Goal: Find specific page/section: Find specific page/section

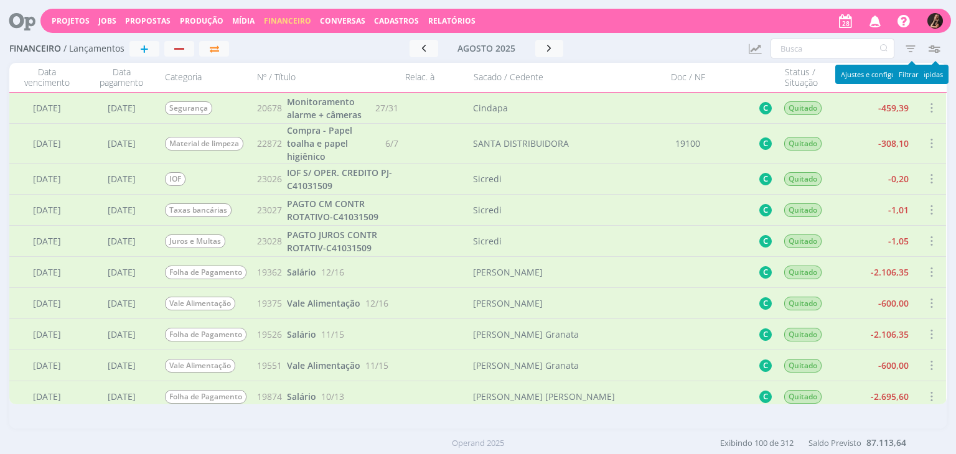
click at [912, 48] on icon "button" at bounding box center [910, 48] width 22 height 22
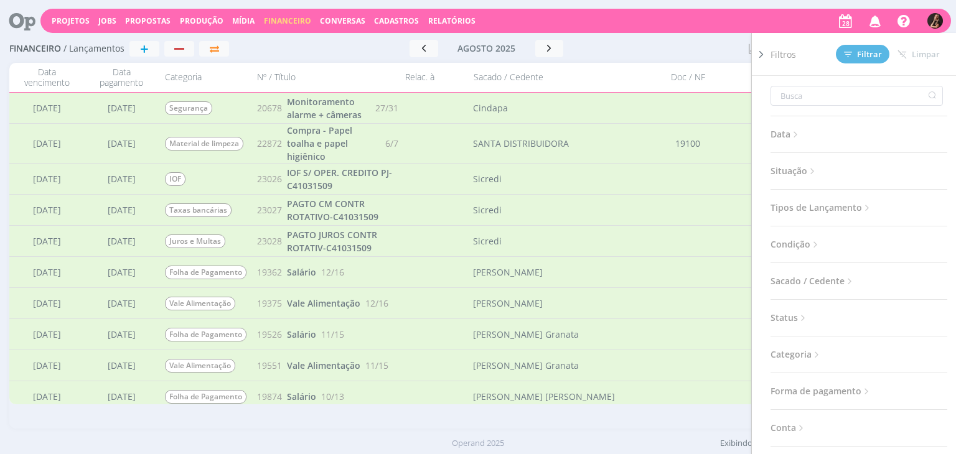
click at [802, 172] on span "Situação" at bounding box center [793, 171] width 47 height 16
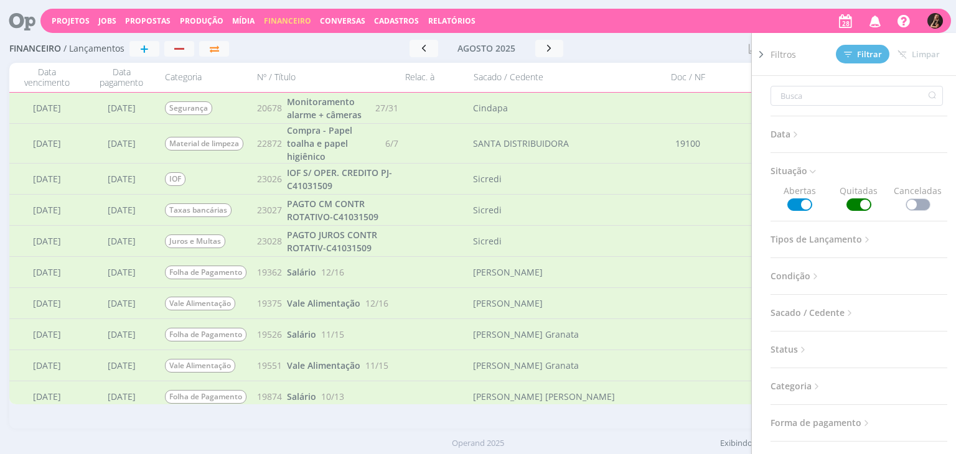
click at [846, 205] on span at bounding box center [858, 205] width 25 height 12
click at [871, 50] on span "Filtrar" at bounding box center [863, 54] width 38 height 8
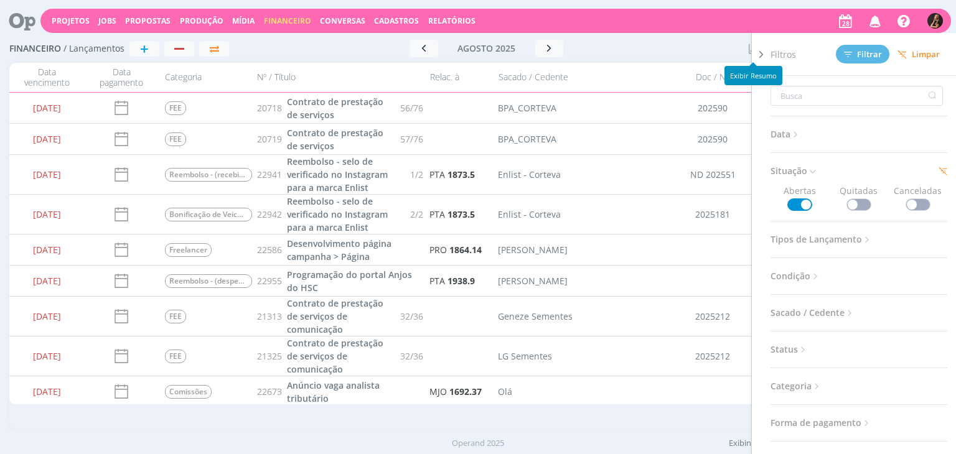
click at [690, 45] on div at bounding box center [675, 48] width 126 height 17
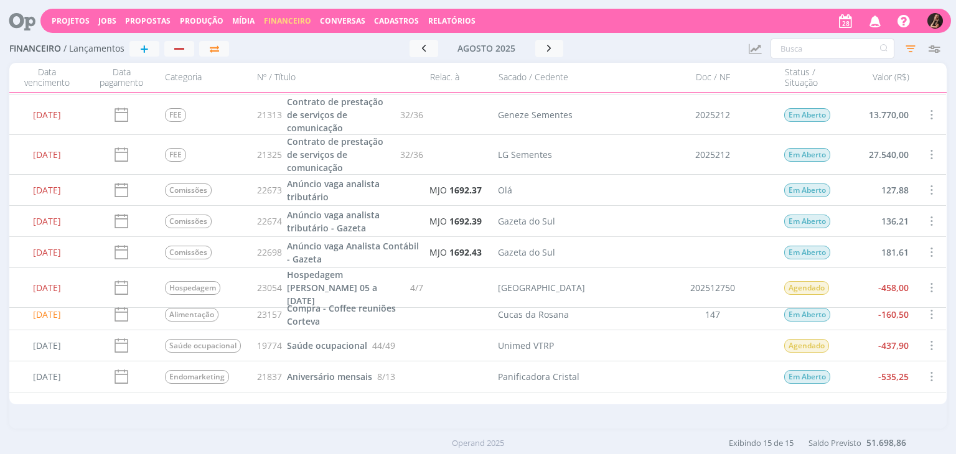
scroll to position [221, 0]
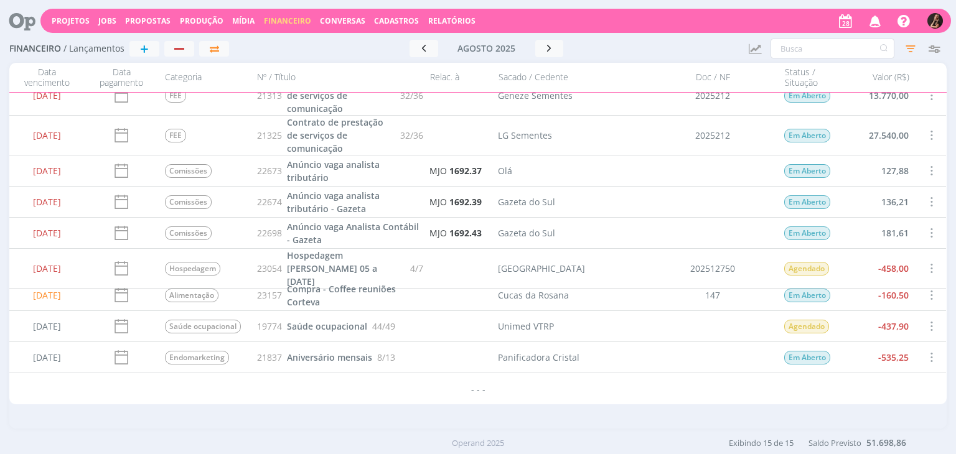
click at [449, 15] on div "Projetos Jobs Propostas Produção Mídia Financeiro Conversas Cadastros Relatório…" at bounding box center [495, 21] width 910 height 24
click at [397, 17] on span "Cadastros" at bounding box center [396, 21] width 45 height 11
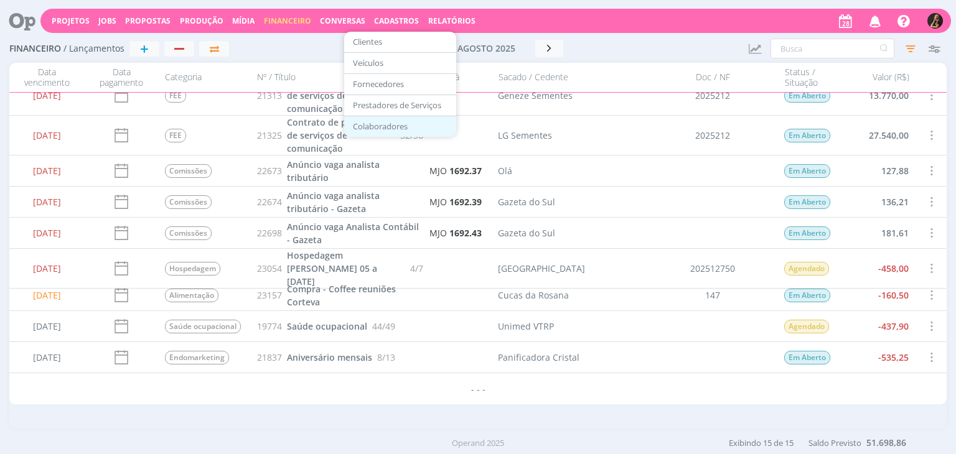
click at [373, 123] on link "Colaboradores" at bounding box center [400, 126] width 105 height 19
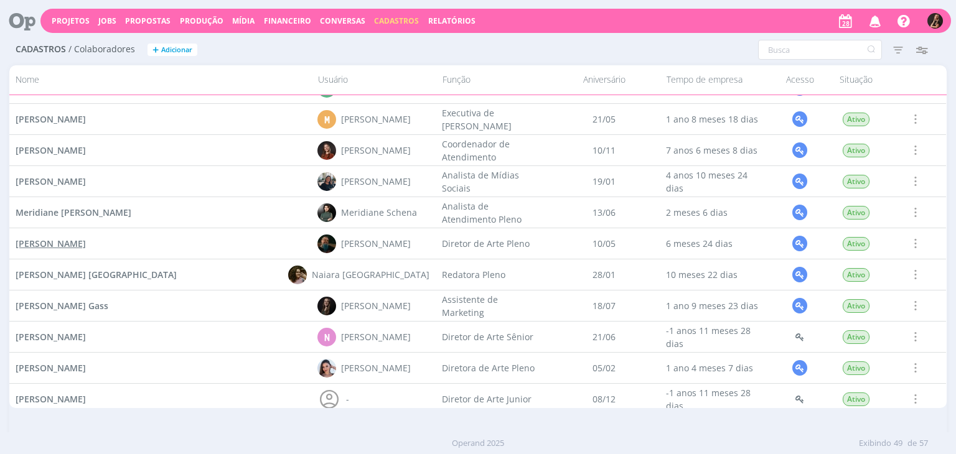
scroll to position [1143, 0]
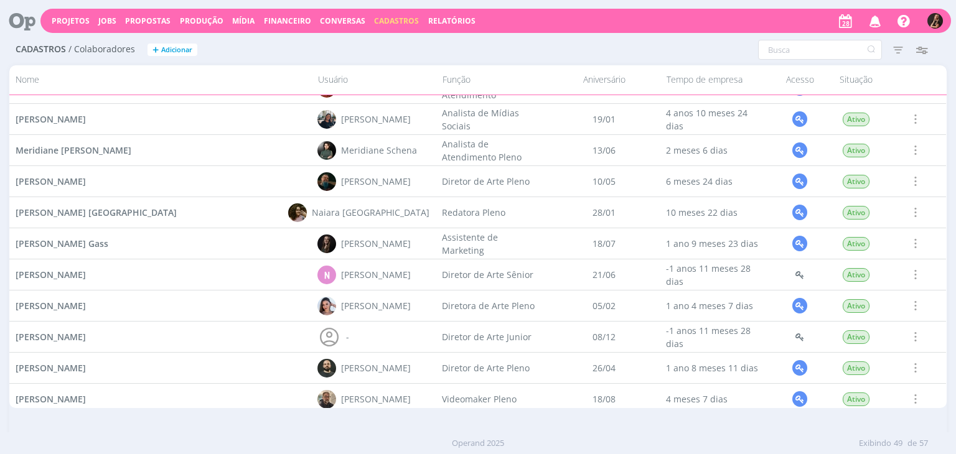
click at [56, 282] on div "[PERSON_NAME]" at bounding box center [160, 275] width 302 height 30
click at [56, 279] on span "[PERSON_NAME]" at bounding box center [51, 275] width 70 height 12
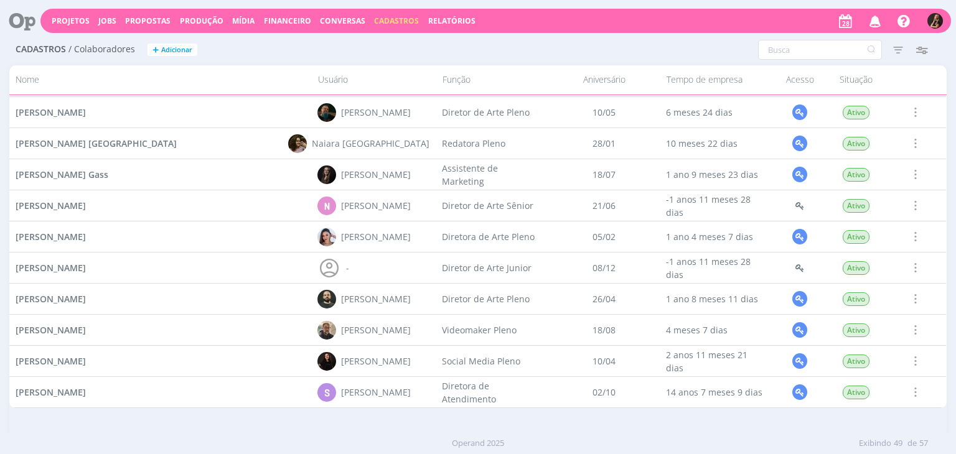
scroll to position [1267, 0]
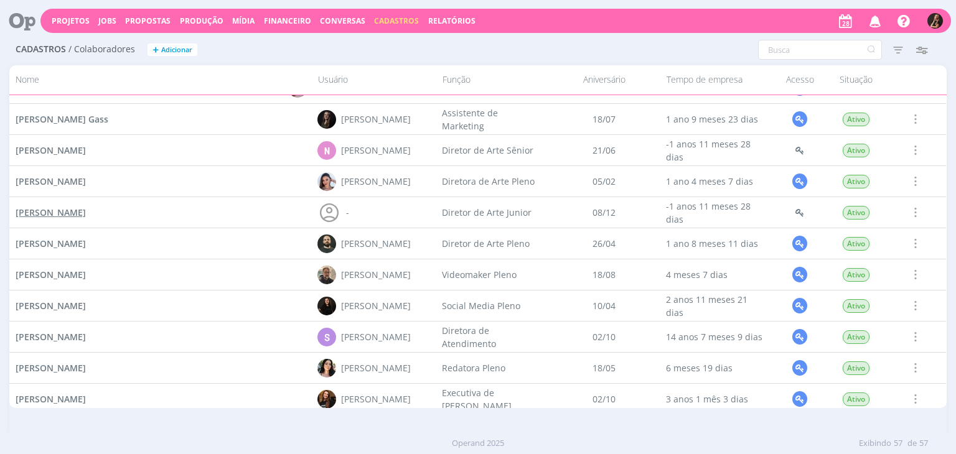
click at [75, 213] on span "Patrick Fernando de Andrade Meireles" at bounding box center [51, 213] width 70 height 12
